Goal: Navigation & Orientation: Find specific page/section

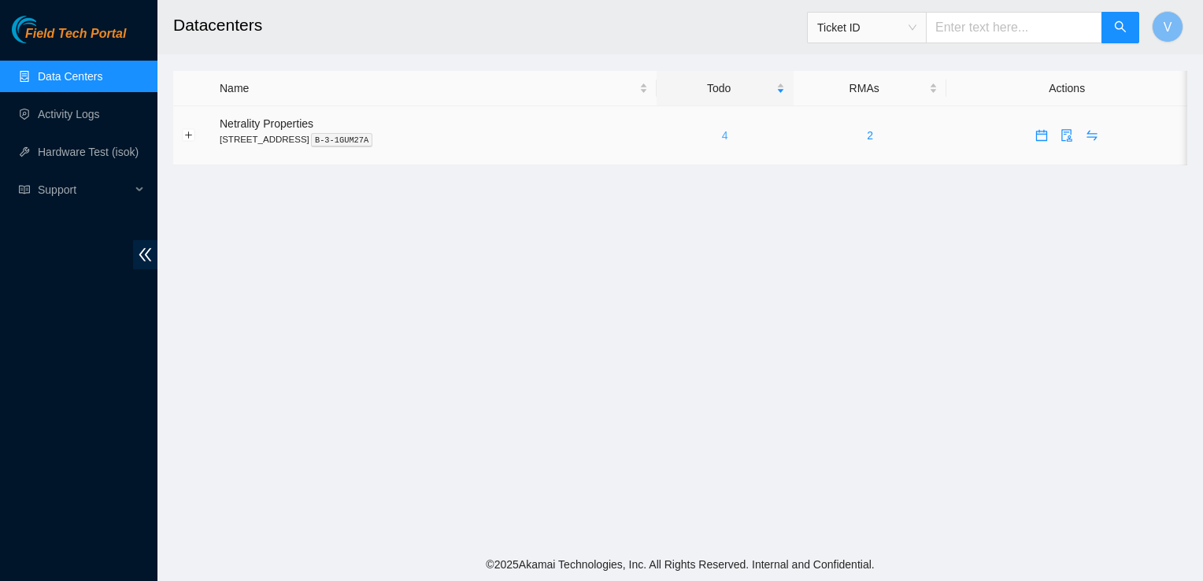
click at [728, 136] on link "4" at bounding box center [725, 135] width 6 height 13
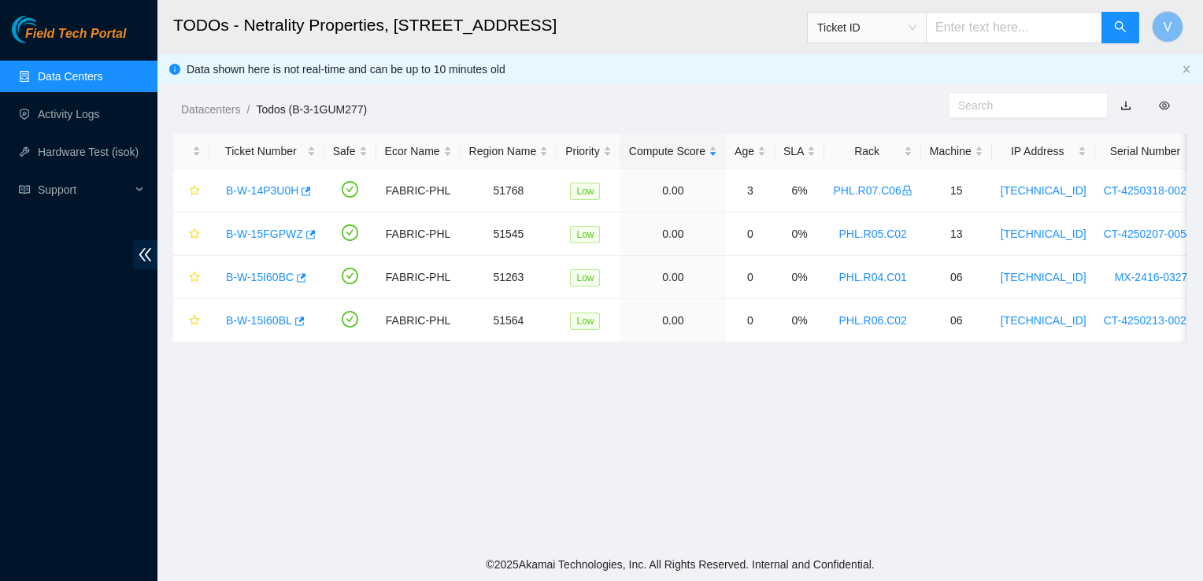
click at [655, 93] on div "Datacenters / Todos (B-3-1GUM277) /" at bounding box center [549, 74] width 784 height 88
click at [91, 120] on link "Activity Logs" at bounding box center [69, 114] width 62 height 13
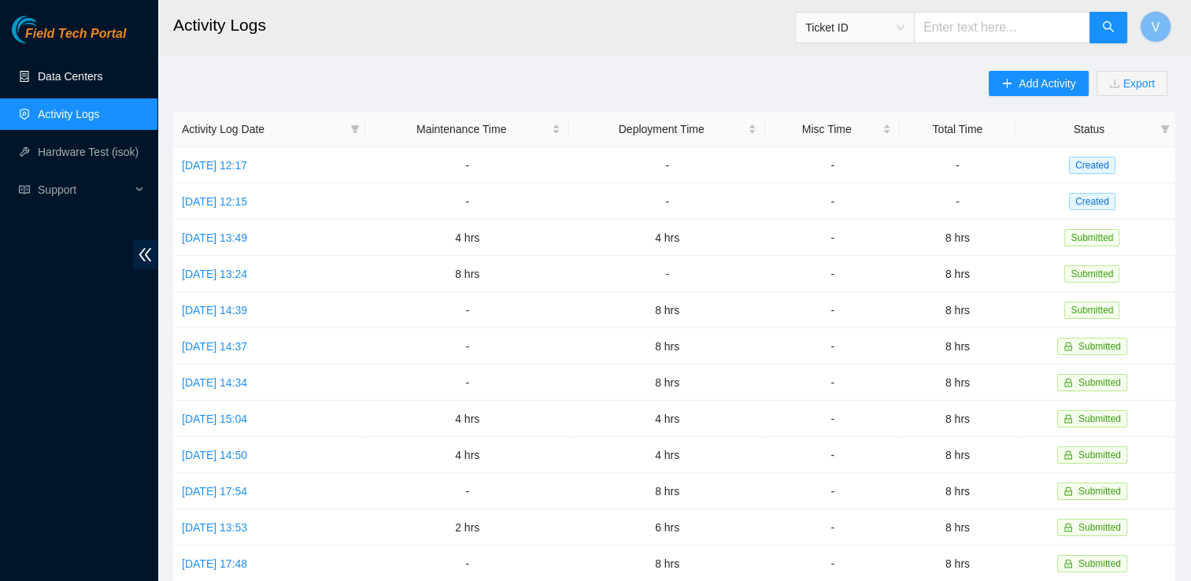
click at [100, 76] on link "Data Centers" at bounding box center [70, 76] width 65 height 13
